Goal: Check status: Check status

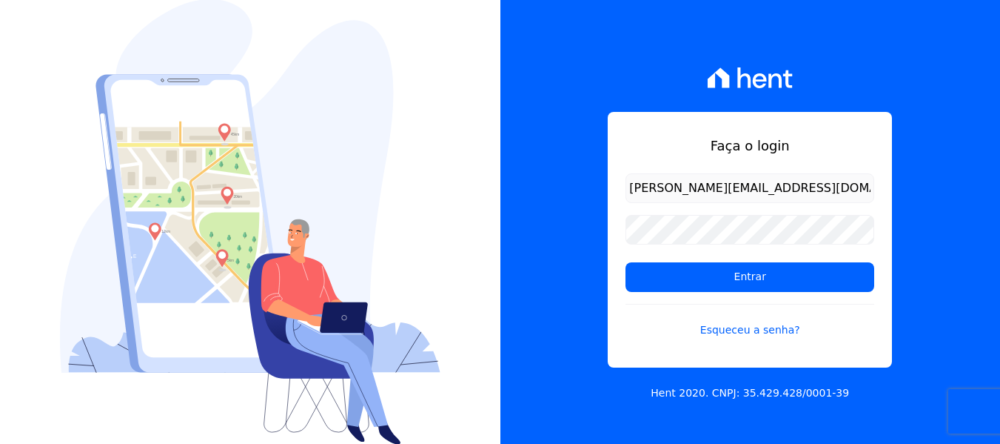
click at [626, 262] on input "Entrar" at bounding box center [750, 277] width 249 height 30
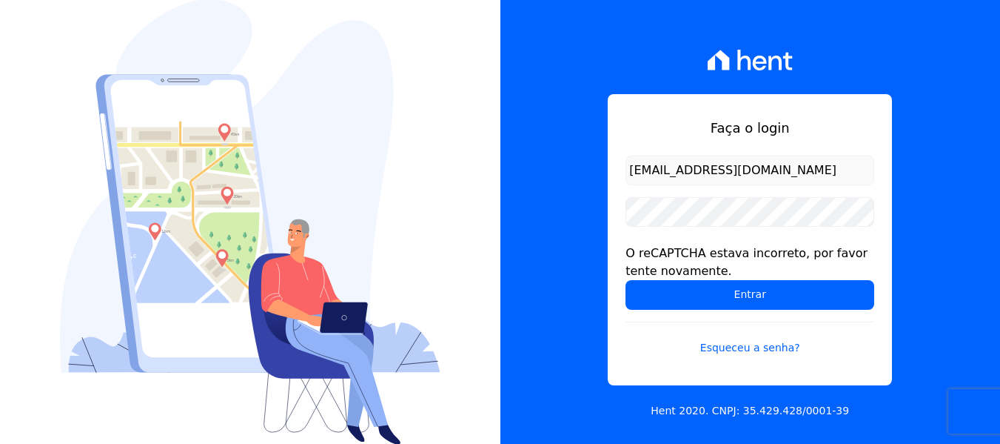
click at [716, 227] on form "lorena@h2urbanismo.com.br O reCAPTCHA estava incorreto, por favor tente novamen…" at bounding box center [750, 264] width 249 height 218
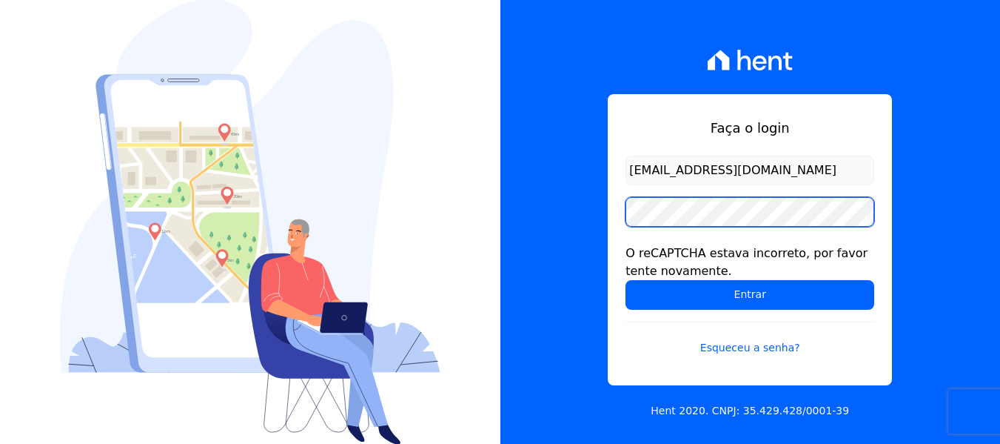
click at [626, 280] on input "Entrar" at bounding box center [750, 295] width 249 height 30
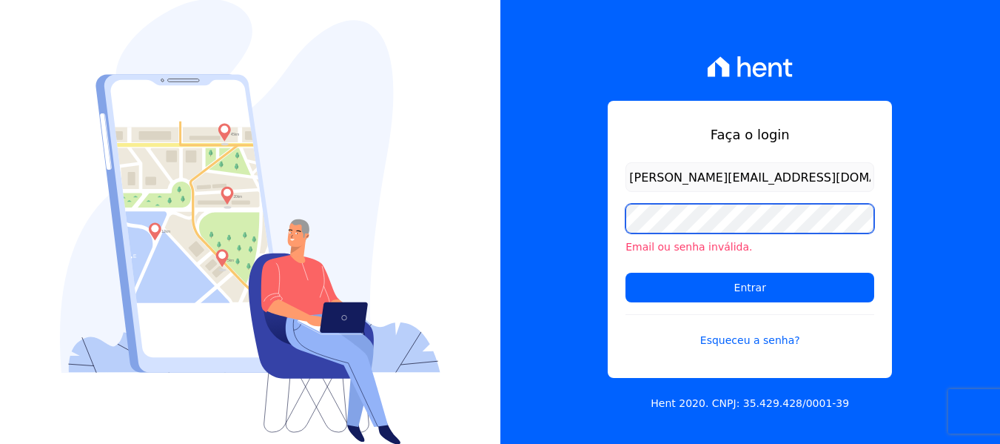
click at [626, 272] on input "Entrar" at bounding box center [750, 287] width 249 height 30
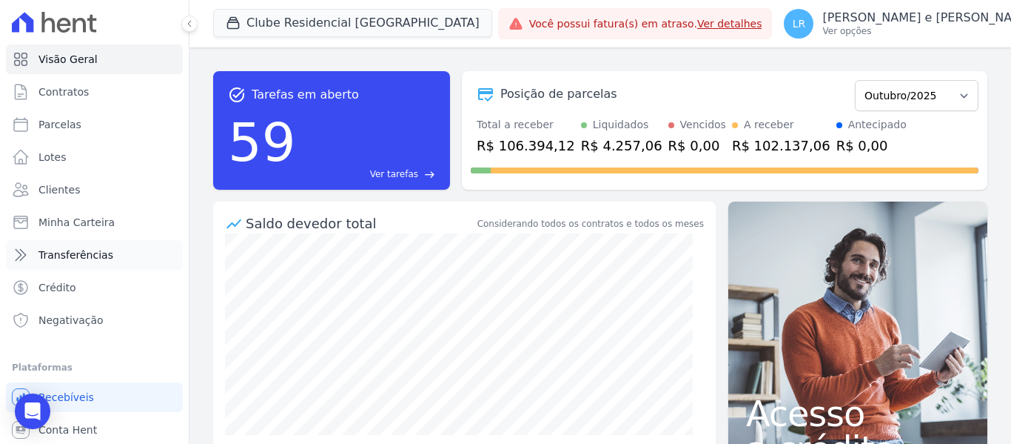
click at [77, 243] on link "Transferências" at bounding box center [94, 255] width 177 height 30
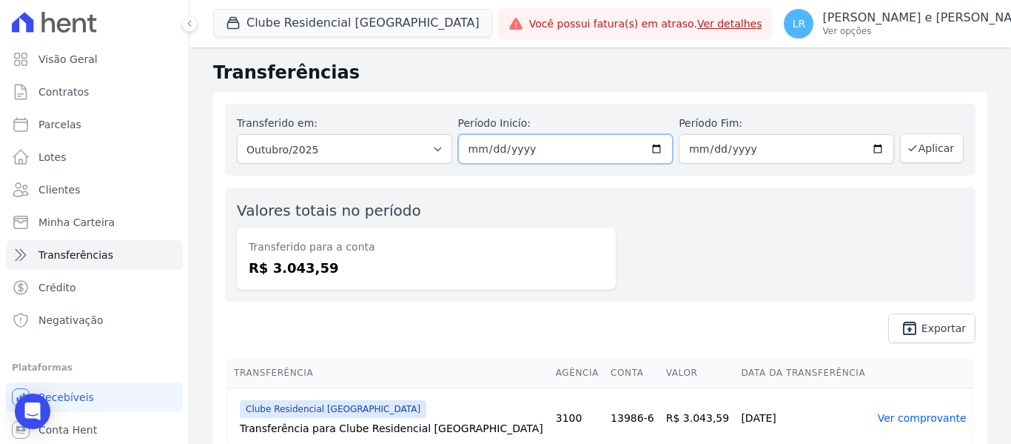
click at [604, 155] on input "2025-10-01" at bounding box center [565, 149] width 215 height 30
click at [575, 148] on input "2025-10-01" at bounding box center [565, 149] width 215 height 30
click at [485, 144] on input "2025-10-01" at bounding box center [565, 149] width 215 height 30
type input "[DATE]"
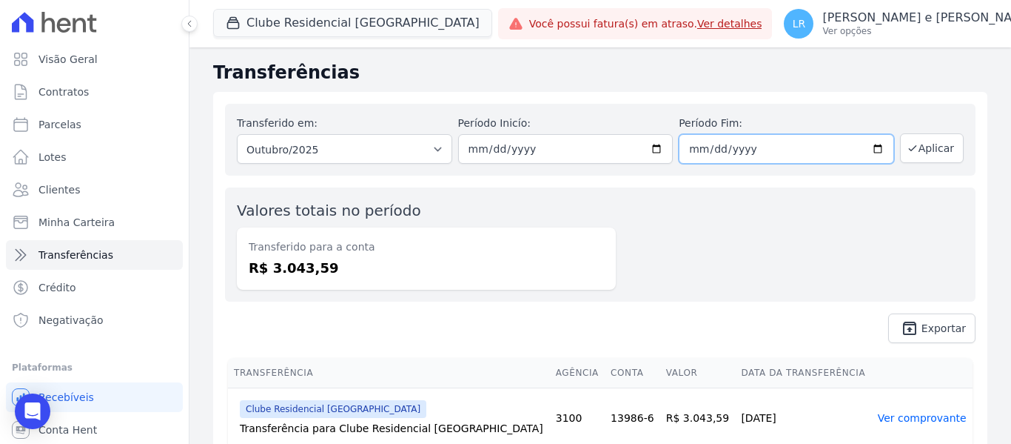
click at [685, 142] on input "2025-10-31" at bounding box center [786, 149] width 215 height 30
type input "2025-10-30"
type input "[DATE]"
click at [923, 147] on button "Aplicar" at bounding box center [932, 148] width 64 height 30
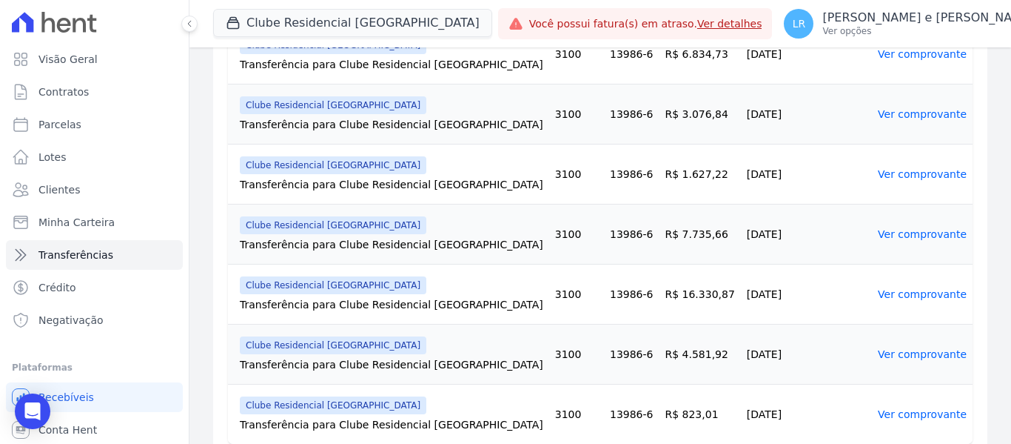
scroll to position [1012, 0]
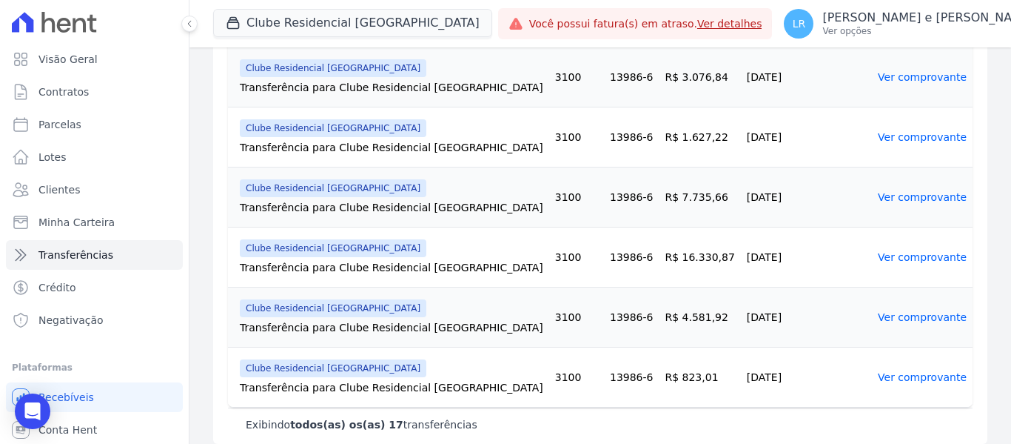
drag, startPoint x: 639, startPoint y: 248, endPoint x: 740, endPoint y: 248, distance: 100.7
click at [740, 248] on tr "Clube Residencial [GEOGRAPHIC_DATA] Transferência para Clube Residencial [GEOGR…" at bounding box center [600, 257] width 745 height 60
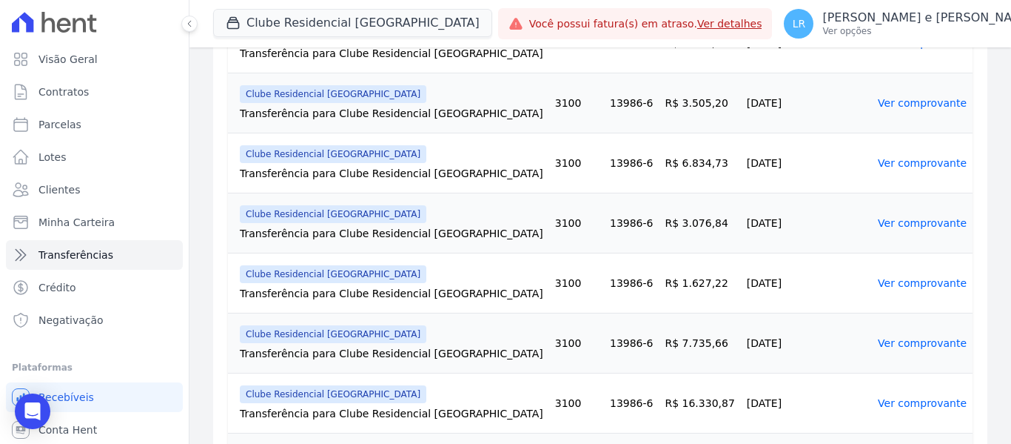
scroll to position [864, 0]
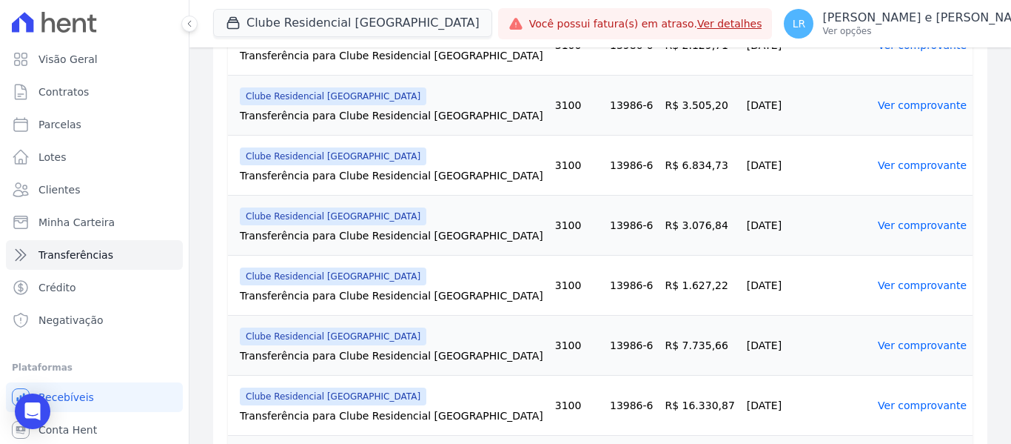
drag, startPoint x: 687, startPoint y: 342, endPoint x: 626, endPoint y: 333, distance: 62.1
click at [659, 333] on td "R$ 7.735,66" at bounding box center [699, 345] width 81 height 60
drag, startPoint x: 638, startPoint y: 275, endPoint x: 701, endPoint y: 272, distance: 63.7
click at [701, 272] on td "R$ 1.627,22" at bounding box center [699, 285] width 81 height 60
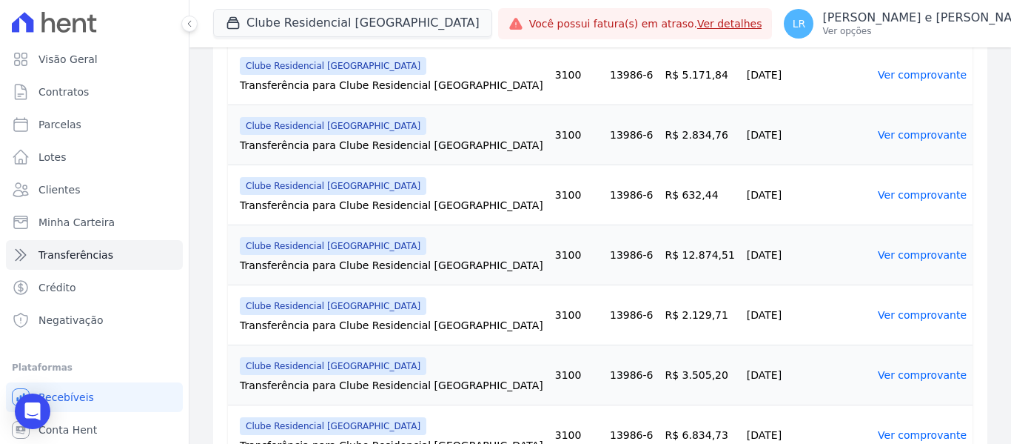
scroll to position [642, 0]
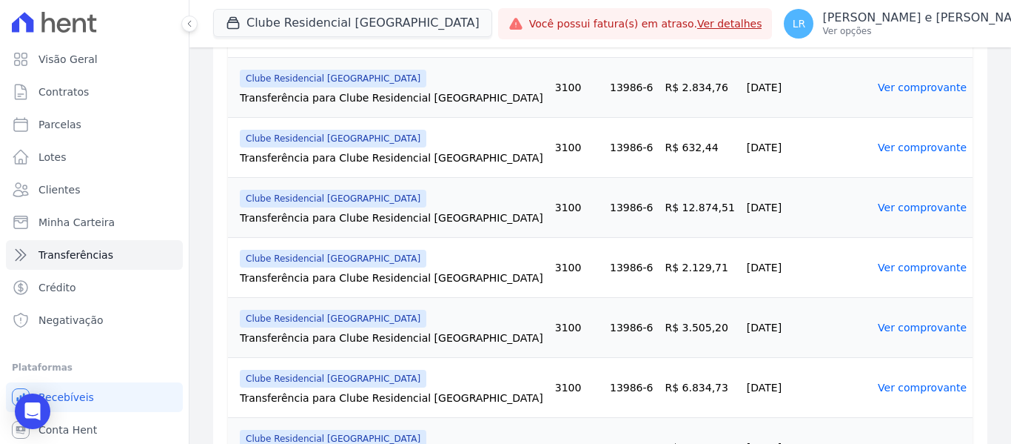
drag, startPoint x: 686, startPoint y: 378, endPoint x: 617, endPoint y: 367, distance: 69.6
click at [617, 367] on tr "Clube Residencial [GEOGRAPHIC_DATA] Transferência para Clube Residencial [GEOGR…" at bounding box center [600, 388] width 745 height 60
drag, startPoint x: 680, startPoint y: 320, endPoint x: 612, endPoint y: 308, distance: 69.1
click at [612, 308] on tr "Clube Residencial [GEOGRAPHIC_DATA] Transferência para Clube Residencial [GEOGR…" at bounding box center [600, 328] width 745 height 60
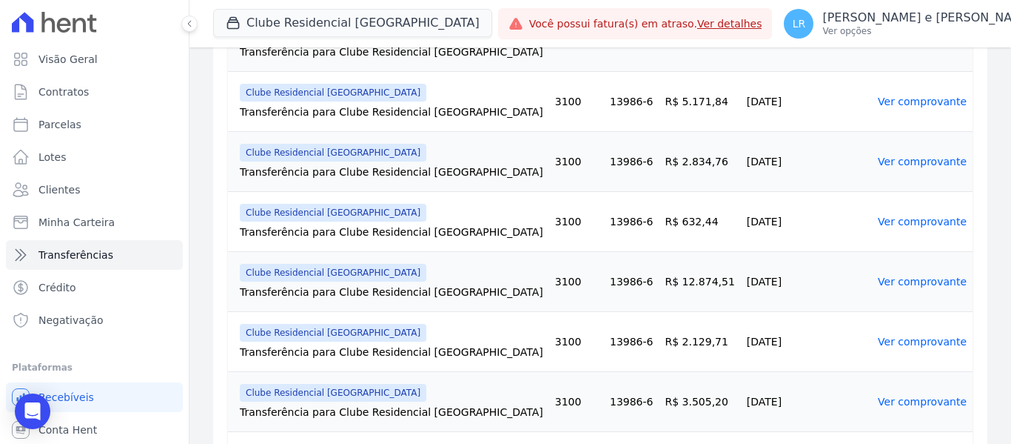
drag, startPoint x: 640, startPoint y: 272, endPoint x: 697, endPoint y: 272, distance: 56.3
click at [697, 272] on td "R$ 12.874,51" at bounding box center [699, 282] width 81 height 60
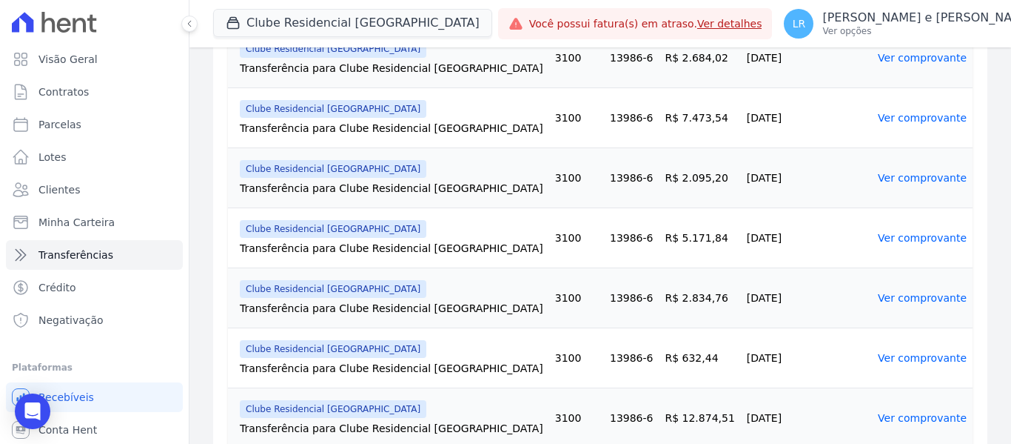
scroll to position [420, 0]
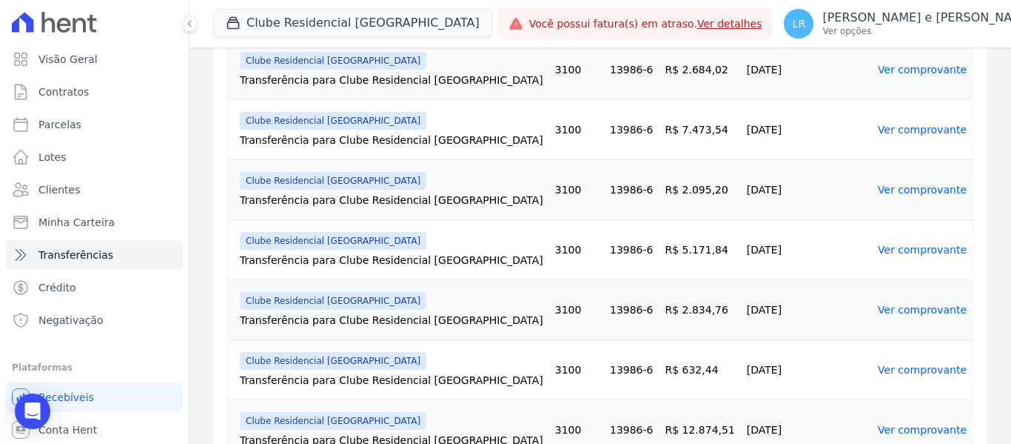
drag, startPoint x: 652, startPoint y: 357, endPoint x: 686, endPoint y: 357, distance: 34.1
click at [686, 357] on td "R$ 632,44" at bounding box center [699, 370] width 81 height 60
drag, startPoint x: 681, startPoint y: 293, endPoint x: 620, endPoint y: 292, distance: 61.5
click at [620, 292] on tr "Clube Residencial [GEOGRAPHIC_DATA] Transferência para Clube Residencial [GEOGR…" at bounding box center [600, 310] width 745 height 60
drag, startPoint x: 640, startPoint y: 242, endPoint x: 686, endPoint y: 235, distance: 46.4
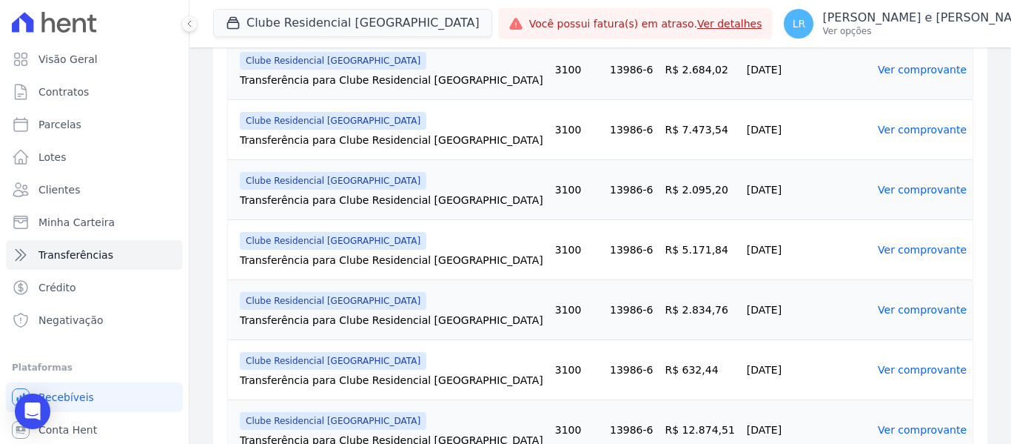
click at [686, 235] on td "R$ 5.171,84" at bounding box center [699, 250] width 81 height 60
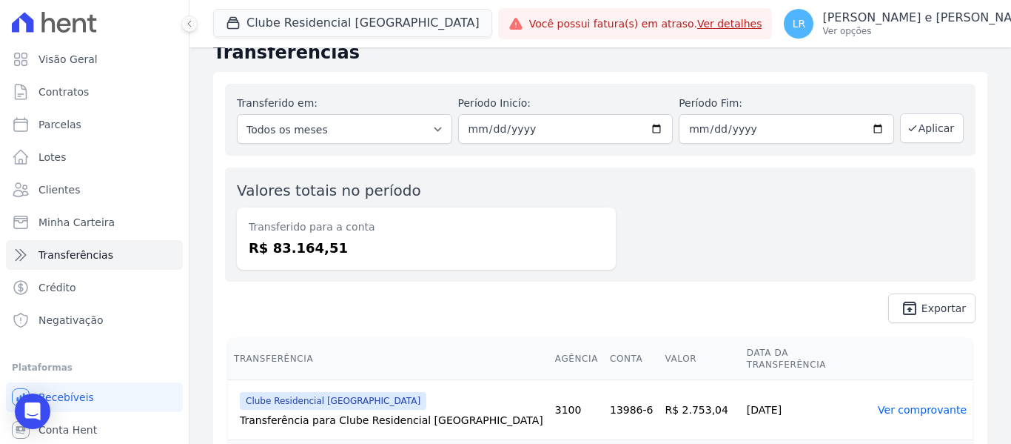
scroll to position [0, 0]
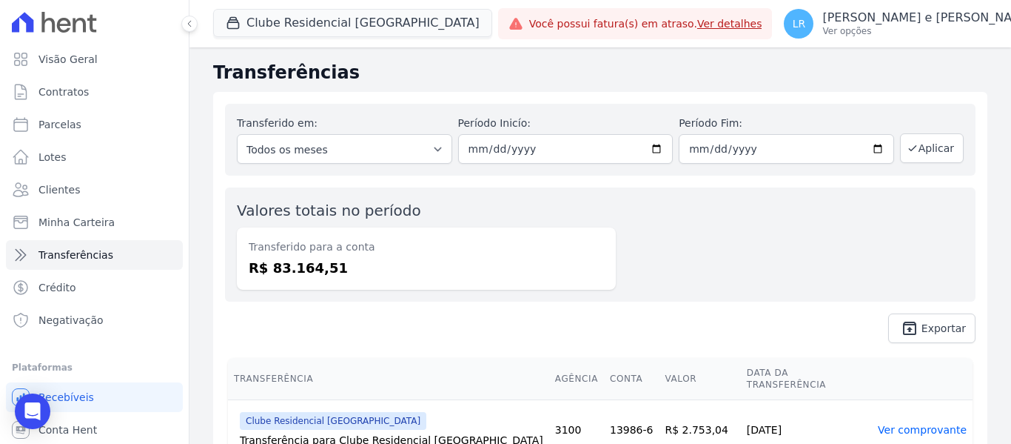
drag, startPoint x: 267, startPoint y: 261, endPoint x: 341, endPoint y: 268, distance: 74.4
click at [340, 269] on dd "R$ 83.164,51" at bounding box center [426, 268] width 355 height 20
click at [346, 268] on dd "R$ 83.164,51" at bounding box center [426, 268] width 355 height 20
